Goal: Task Accomplishment & Management: Complete application form

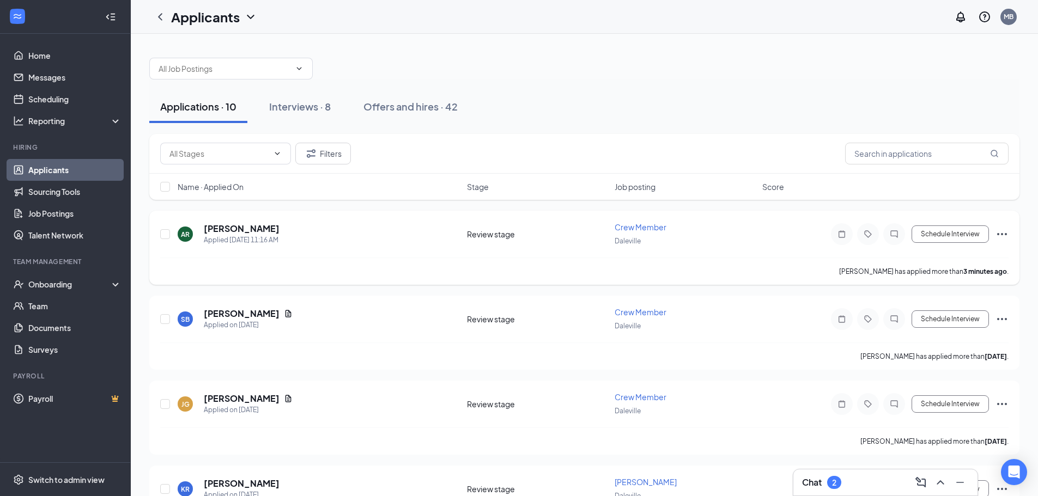
click at [997, 232] on icon "Ellipses" at bounding box center [1001, 234] width 13 height 13
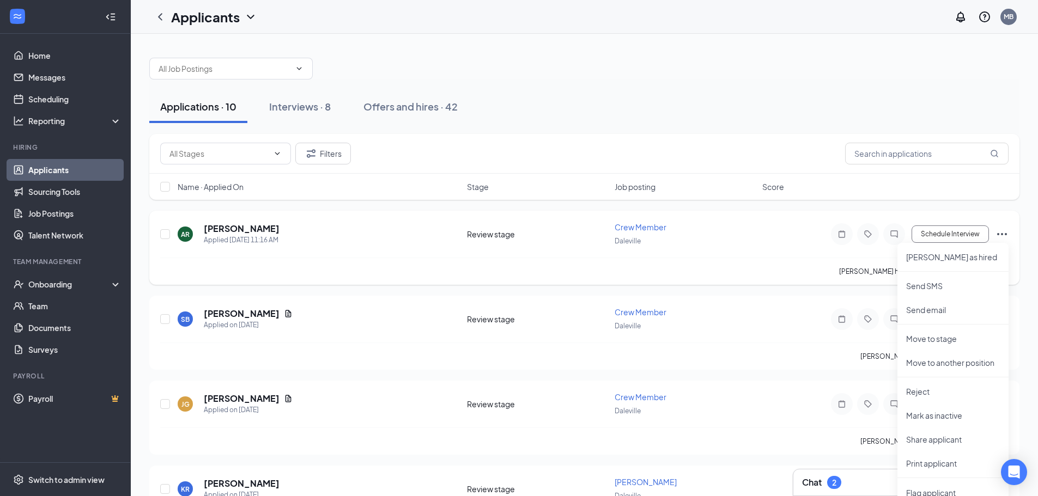
click at [406, 242] on div "AR April Rhodes Applied Today 11:16 AM" at bounding box center [319, 234] width 283 height 23
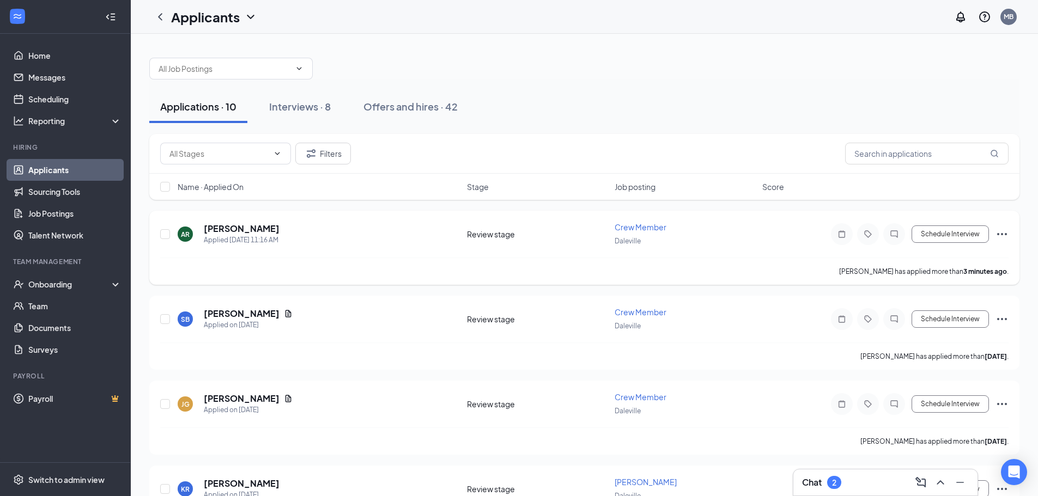
click at [1003, 231] on icon "Ellipses" at bounding box center [1001, 234] width 13 height 13
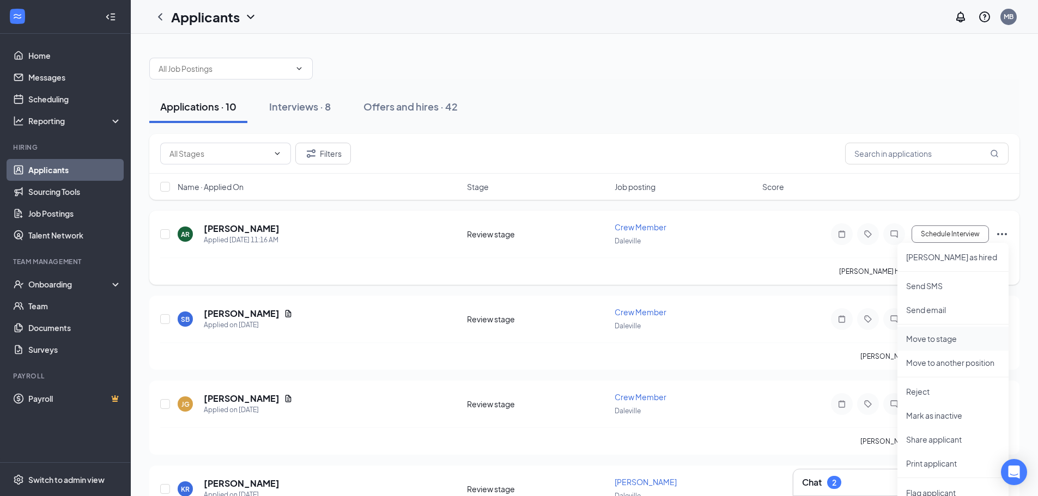
click at [961, 344] on p "Move to stage" at bounding box center [953, 338] width 94 height 11
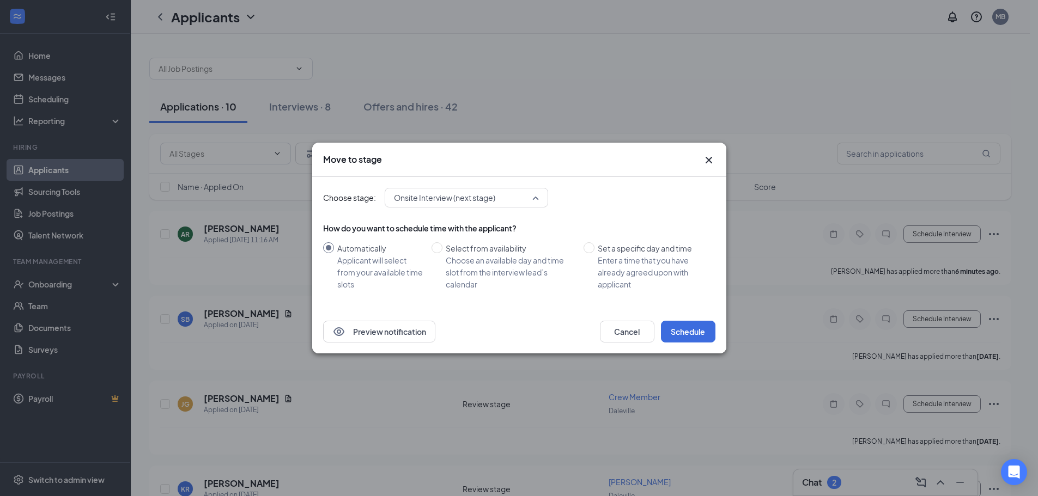
click at [474, 199] on span "Onsite Interview (next stage)" at bounding box center [444, 198] width 101 height 16
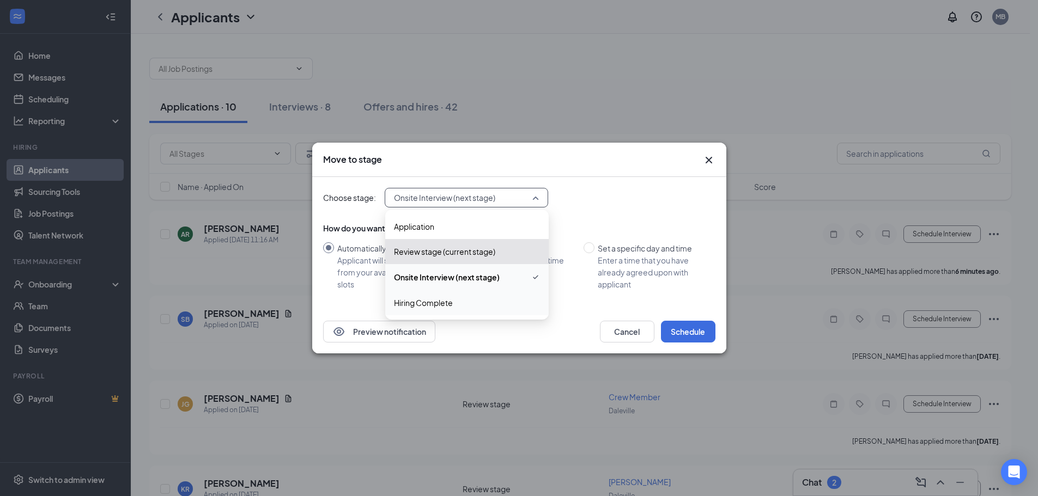
click at [466, 308] on span "Hiring Complete" at bounding box center [467, 303] width 146 height 12
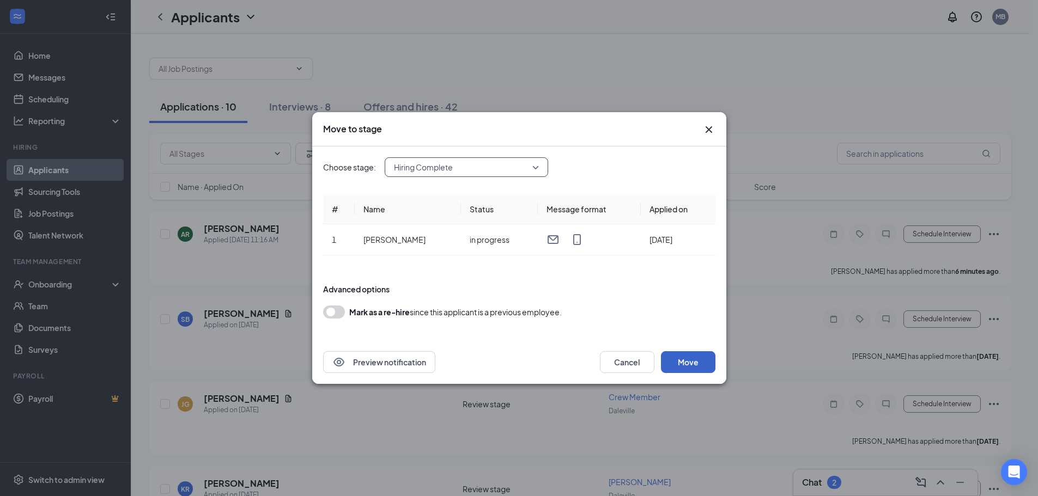
click at [679, 360] on button "Move" at bounding box center [688, 362] width 54 height 22
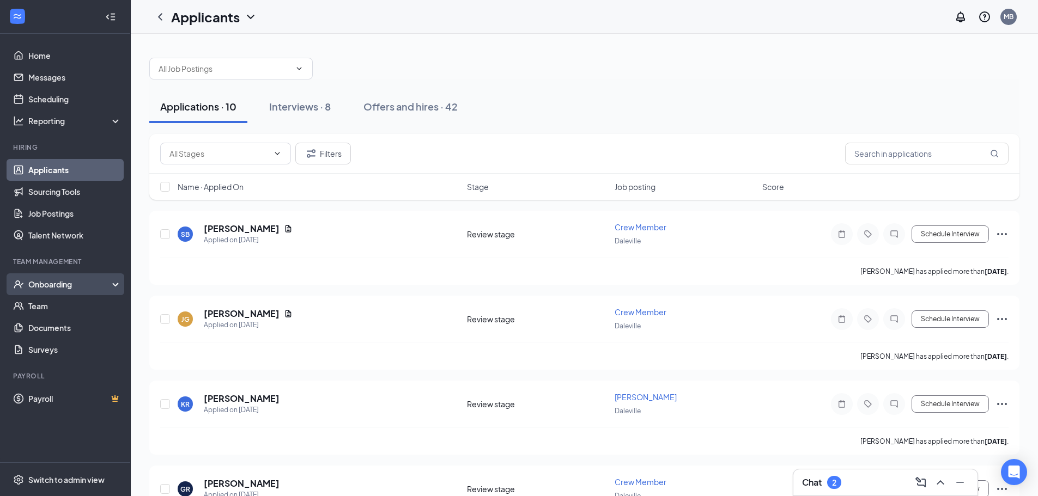
click at [54, 288] on div "Onboarding" at bounding box center [70, 284] width 84 height 11
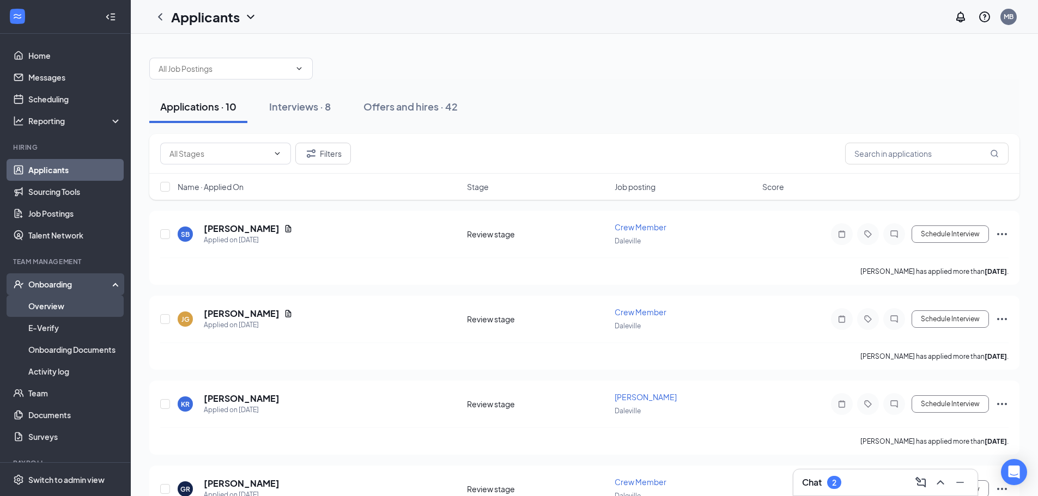
click at [63, 306] on link "Overview" at bounding box center [74, 306] width 93 height 22
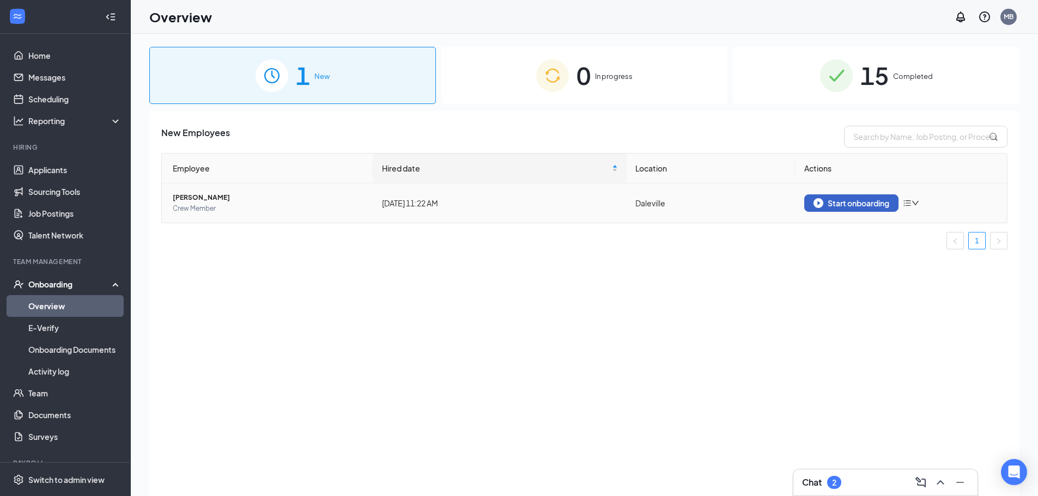
click at [843, 209] on button "Start onboarding" at bounding box center [851, 202] width 94 height 17
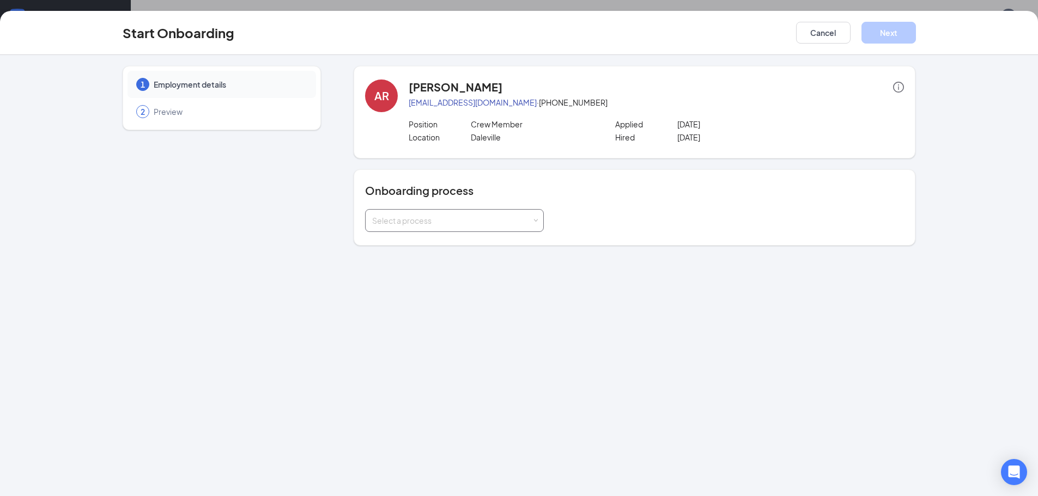
click at [509, 210] on div "Select a process" at bounding box center [454, 221] width 164 height 22
click at [450, 244] on span "General Onboarding Process" at bounding box center [421, 244] width 105 height 10
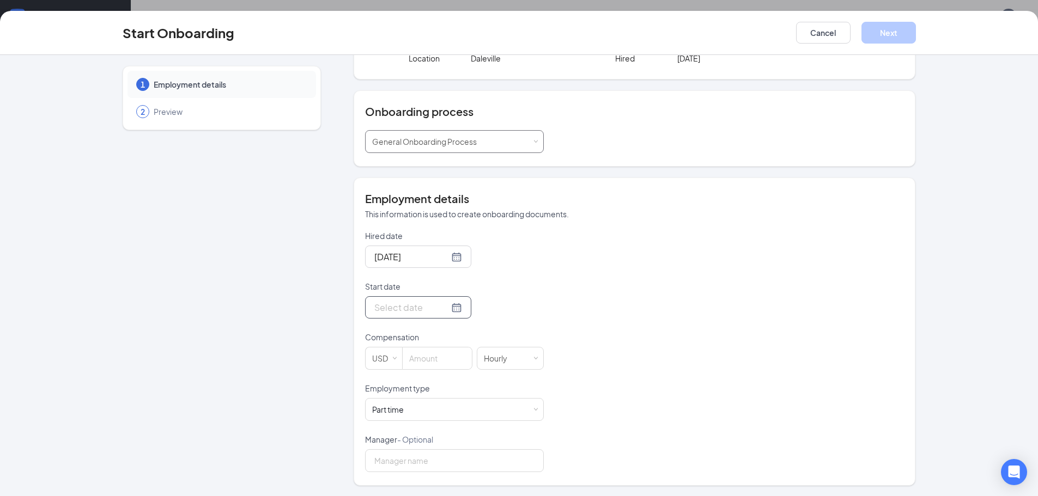
scroll to position [80, 0]
click at [447, 308] on div at bounding box center [418, 307] width 88 height 14
type input "Aug 26, 2025"
click at [418, 437] on div "26" at bounding box center [420, 436] width 13 height 13
click at [419, 359] on input at bounding box center [437, 358] width 69 height 22
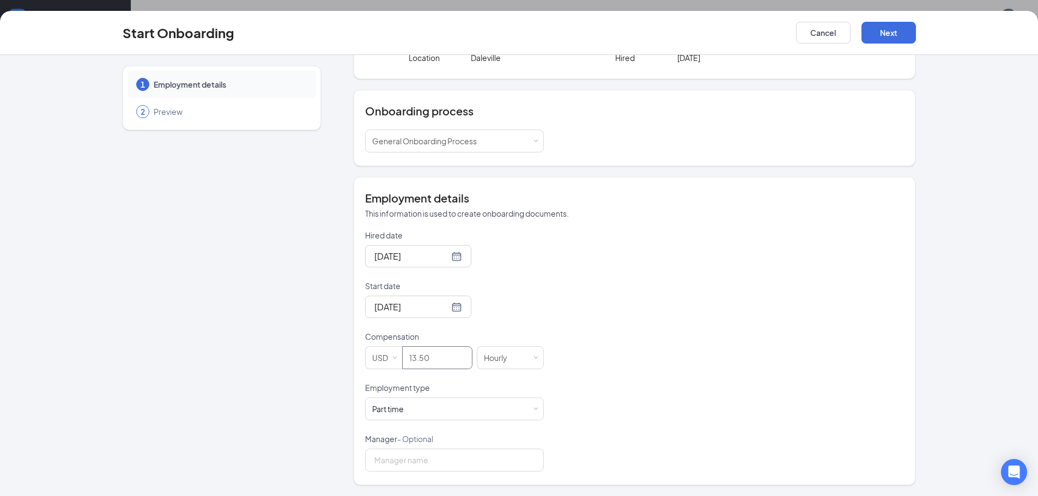
type input "13.5"
click at [620, 370] on div "Hired date Aug 26, 2025 Start date Aug 26, 2025 Aug 2025 Su Mo Tu We Th Fr Sa 2…" at bounding box center [634, 351] width 539 height 242
click at [449, 460] on input "Manager - Optional" at bounding box center [454, 460] width 179 height 23
type input "Makayla Barrosse"
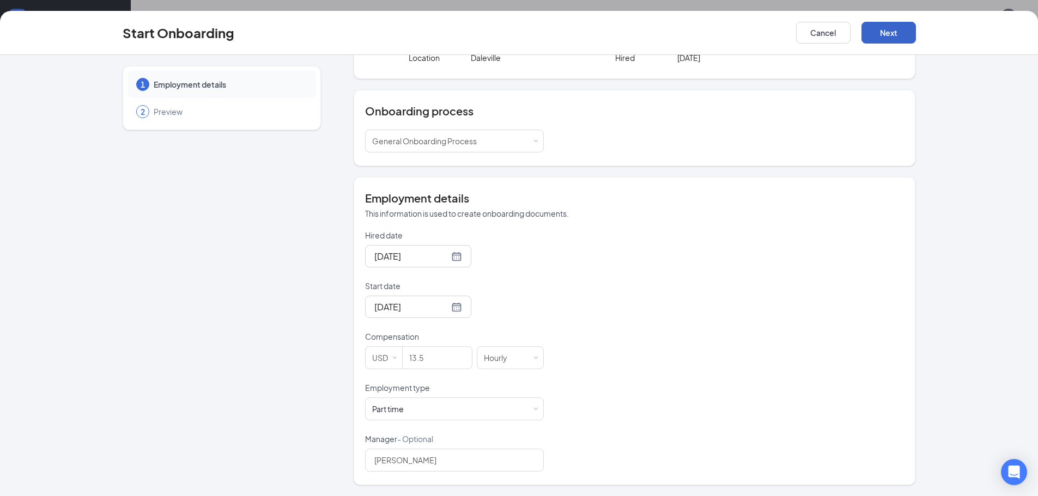
click at [887, 37] on button "Next" at bounding box center [888, 33] width 54 height 22
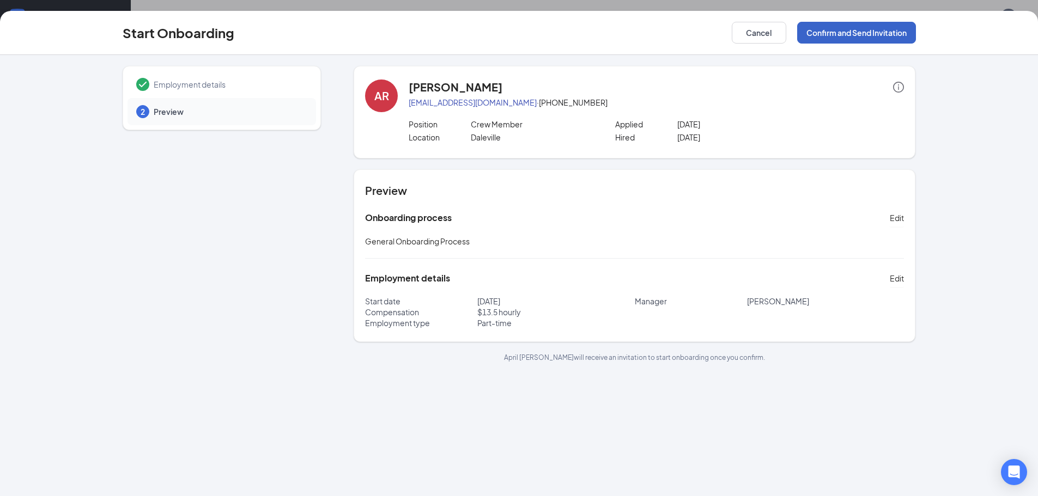
click at [887, 37] on button "Confirm and Send Invitation" at bounding box center [856, 33] width 119 height 22
